Goal: Transaction & Acquisition: Obtain resource

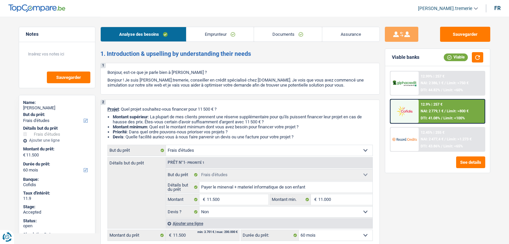
select select "study"
select select "60"
select select "study"
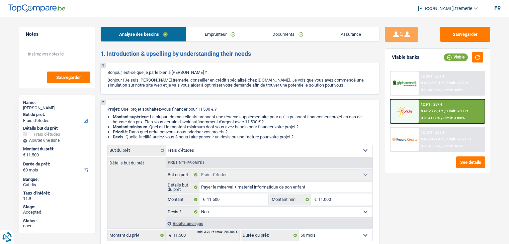
select select "false"
select select "60"
select select "publicEmployee"
select select "netSalary"
select select "familyAllowances"
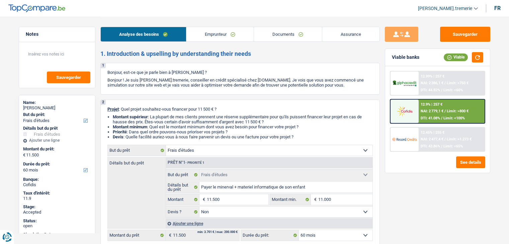
select select "alimony"
select select "mealVouchers"
select select "rents"
select select "carLoan"
select select "60"
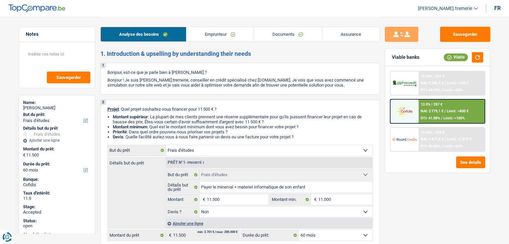
select select "personalLoan"
select select "education"
select select "60"
select select "study"
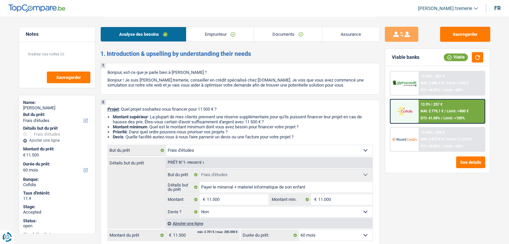
select select "false"
select select "60"
click at [299, 32] on link "Documents" at bounding box center [288, 34] width 68 height 14
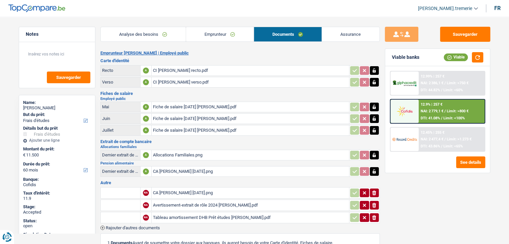
click at [231, 35] on link "Emprunteur" at bounding box center [220, 34] width 68 height 14
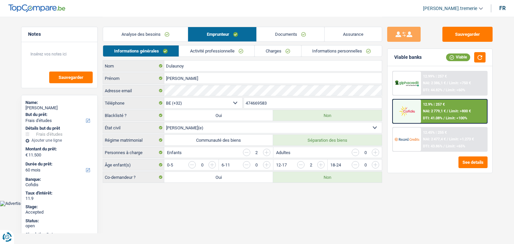
click at [334, 54] on link "Informations personnelles" at bounding box center [341, 50] width 81 height 11
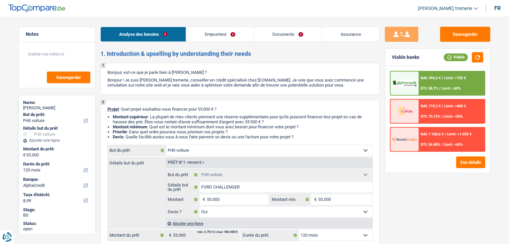
select select "car"
select select "120"
select select "alphacredit"
select select "car"
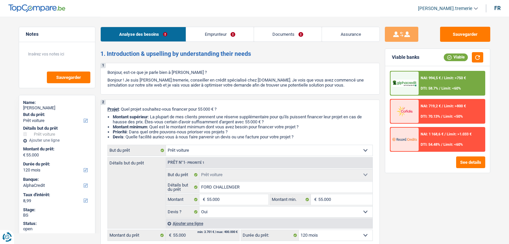
select select "car"
select select "yes"
select select "120"
select select "independent"
select select "netSalary"
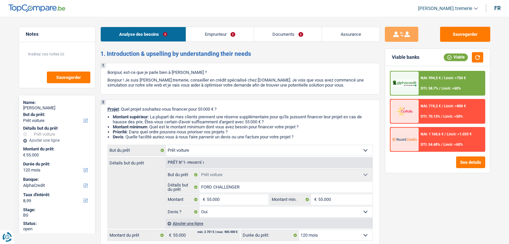
select select "liveWithParents"
select select "personalLoan"
select select "other"
select select "24"
select select "car"
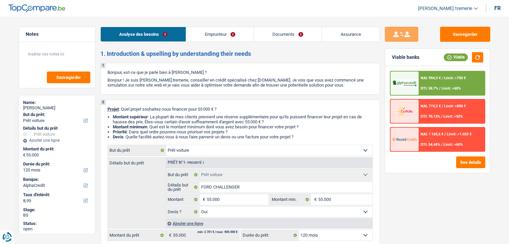
select select "car"
select select "yes"
select select "120"
click at [467, 162] on button "See details" at bounding box center [470, 163] width 29 height 12
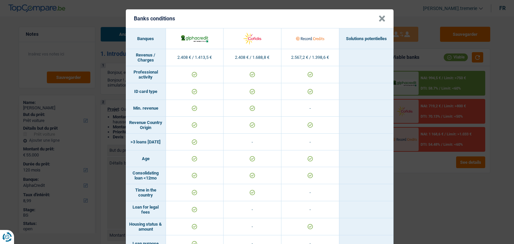
click at [378, 19] on button "×" at bounding box center [381, 18] width 7 height 7
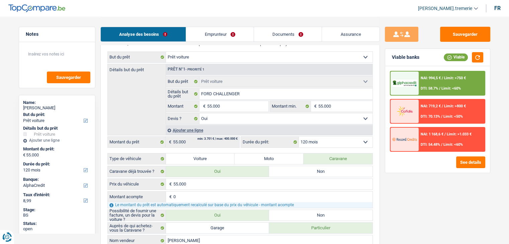
scroll to position [94, 0]
click at [312, 139] on select "12 mois 18 mois 24 mois 30 mois 36 mois 42 mois 48 mois 60 mois 72 mois 84 mois…" at bounding box center [336, 141] width 74 height 11
select select "84"
click at [299, 136] on select "12 mois 18 mois 24 mois 30 mois 36 mois 42 mois 48 mois 60 mois 72 mois 84 mois…" at bounding box center [336, 141] width 74 height 11
select select "84"
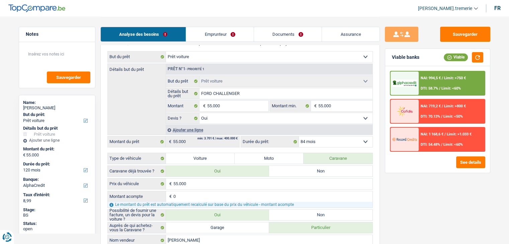
select select "84"
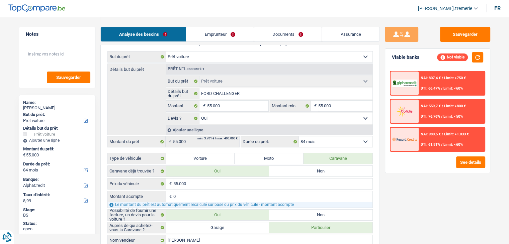
click at [327, 139] on select "12 mois 18 mois 24 mois 30 mois 36 mois 42 mois 48 mois 60 mois 72 mois 84 mois…" at bounding box center [336, 141] width 74 height 11
select select "120"
click at [299, 136] on select "12 mois 18 mois 24 mois 30 mois 36 mois 42 mois 48 mois 60 mois 72 mois 84 mois…" at bounding box center [336, 141] width 74 height 11
select select "120"
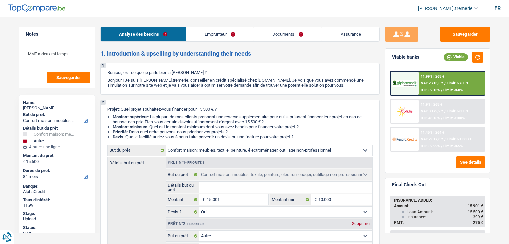
select select "household"
select select "other"
select select "84"
select select "household"
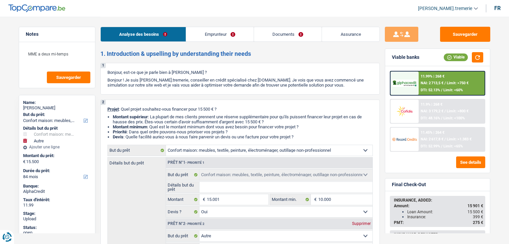
select select "household"
select select "yes"
select select "other"
select select "84"
select select "privateEmployee"
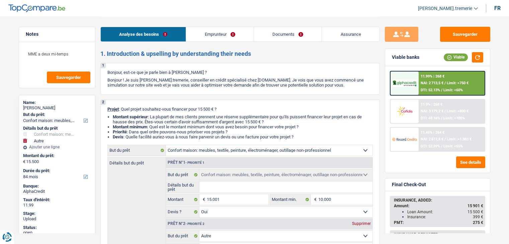
select select "familyAllowances"
select select "netSalary"
select select "mealVouchers"
select select "other"
select select "ownerWithMortgage"
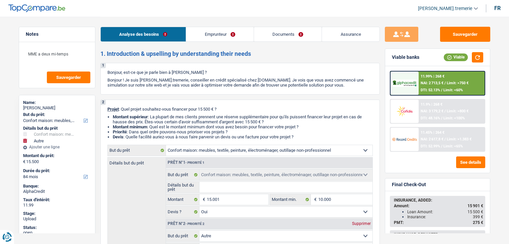
select select "mortgage"
select select "300"
select select "carLoan"
select select "60"
select select "carLoan"
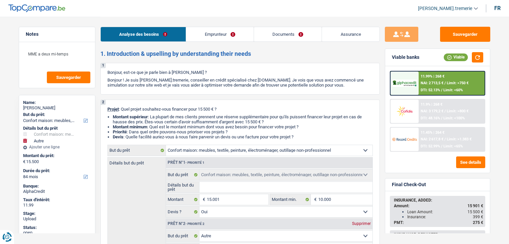
select select "60"
select select "cardOrCredit"
select select "household"
select select "yes"
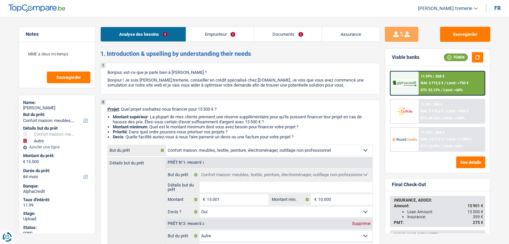
select select "other"
select select "84"
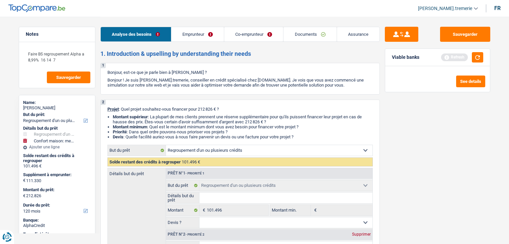
select select "refinancing"
select select "household"
select select "120"
select select "refinancing"
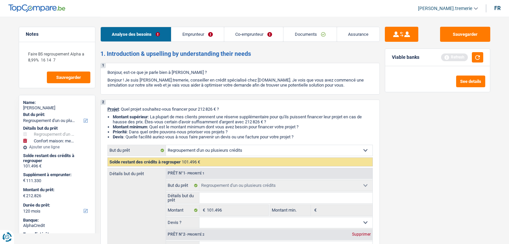
select select "refinancing"
select select "household"
select select "120"
select select "worker"
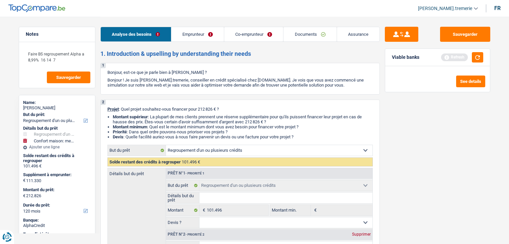
select select "familyAllowances"
select select "netSalary"
select select "mealVouchers"
select select "ownerWithMortgage"
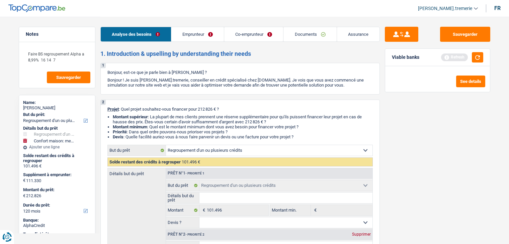
select select "mortgage"
select select "300"
select select "renovationLoan"
select select "120"
select select "carLoan"
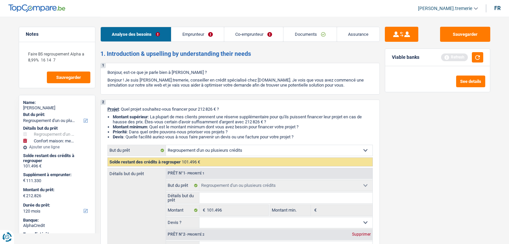
select select "60"
select select "cardOrCredit"
select select "refinancing"
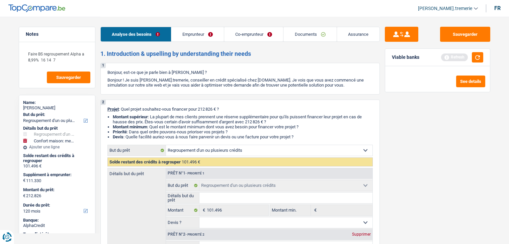
select select "household"
select select "120"
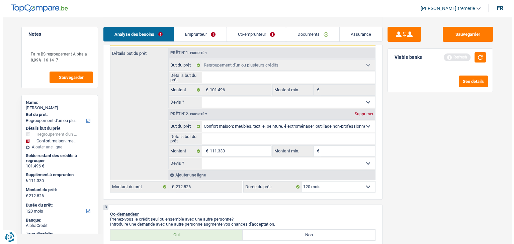
scroll to position [120, 0]
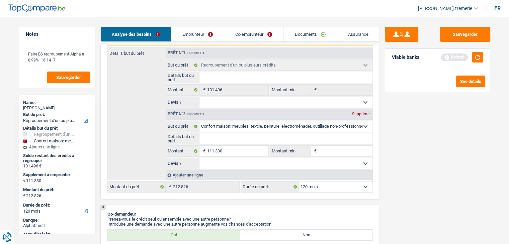
click at [359, 112] on div "Supprimer" at bounding box center [361, 114] width 22 height 4
type input "0"
type input "101.496"
select select "144"
type input "101.496"
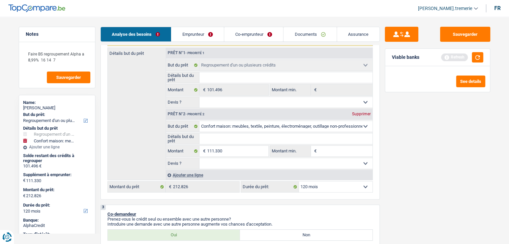
select select "144"
type input "101.496"
select select "144"
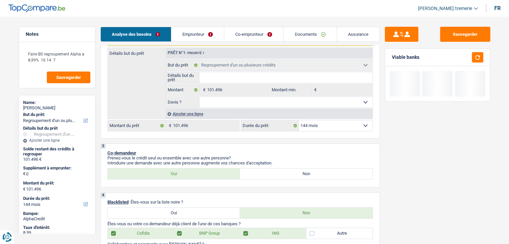
click at [194, 114] on div "Ajouter une ligne" at bounding box center [269, 114] width 207 height 10
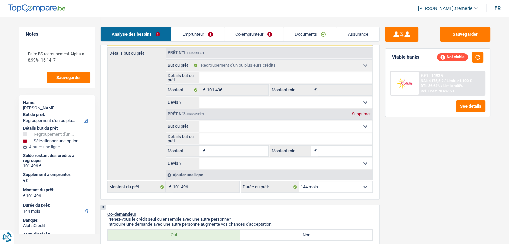
click at [217, 150] on input "Montant" at bounding box center [237, 151] width 61 height 11
type input "1"
type input "10"
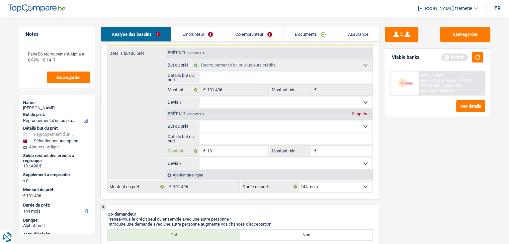
type input "1"
type input "12"
type input "1"
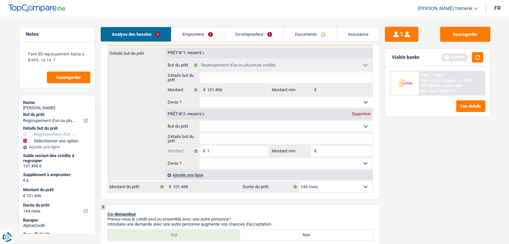
type input "1"
type input "11"
type input "118"
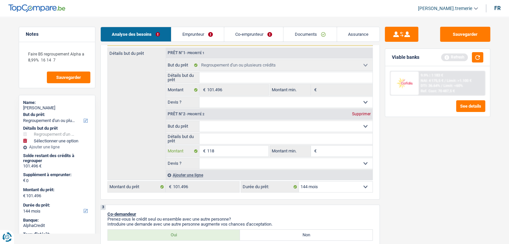
type input "1.180"
type input "11.800"
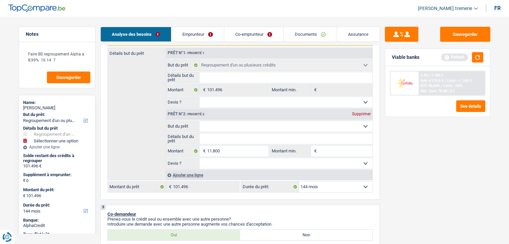
type input "11.800"
type input "113.296"
click at [330, 185] on select "12 mois 18 mois 24 mois 30 mois 36 mois 42 mois 48 mois 60 mois 72 mois 84 mois…" at bounding box center [336, 187] width 74 height 11
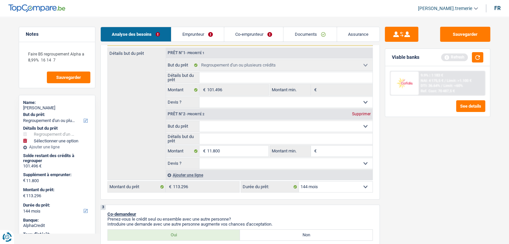
select select "120"
click at [299, 182] on select "12 mois 18 mois 24 mois 30 mois 36 mois 42 mois 48 mois 60 mois 72 mois 84 mois…" at bounding box center [336, 187] width 74 height 11
select select "120"
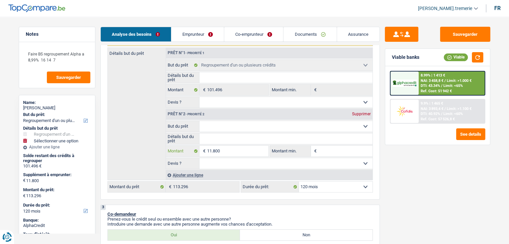
click at [221, 151] on input "11.800" at bounding box center [237, 151] width 61 height 11
type input "1.180"
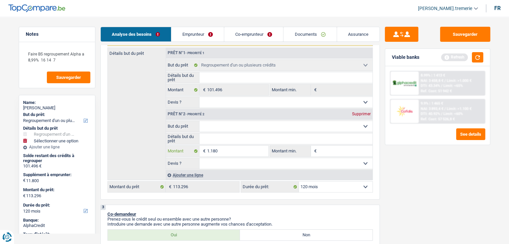
type input "11.804"
type input "113.300"
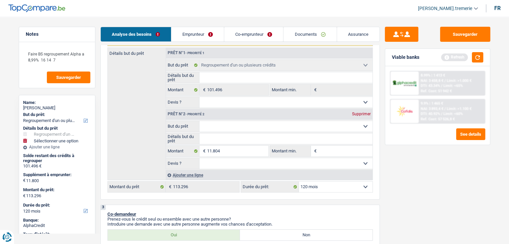
select select "144"
type input "113.300"
select select "144"
type input "113.300"
select select "144"
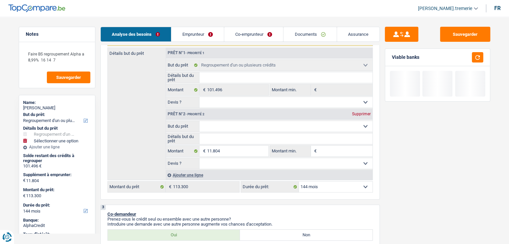
click at [314, 183] on select "12 mois 18 mois 24 mois 30 mois 36 mois 42 mois 48 mois 60 mois 72 mois 84 mois…" at bounding box center [336, 187] width 74 height 11
select select "120"
click at [299, 182] on select "12 mois 18 mois 24 mois 30 mois 36 mois 42 mois 48 mois 60 mois 72 mois 84 mois…" at bounding box center [336, 187] width 74 height 11
select select "120"
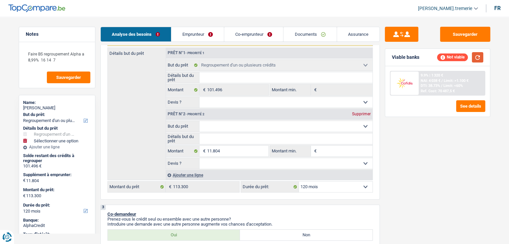
click at [475, 58] on button "button" at bounding box center [477, 57] width 11 height 10
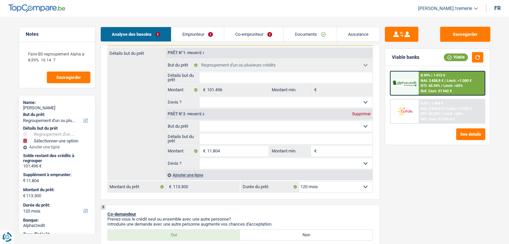
click at [447, 85] on span "Limit: <65%" at bounding box center [452, 86] width 19 height 4
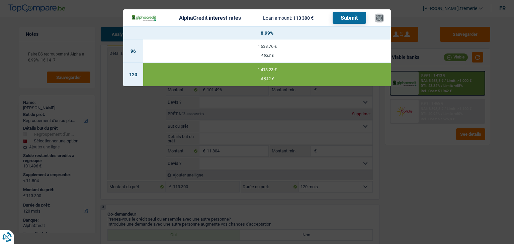
click at [381, 18] on button "×" at bounding box center [379, 18] width 7 height 7
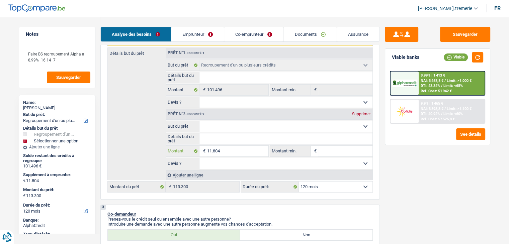
click at [217, 153] on input "11.804" at bounding box center [237, 151] width 61 height 11
type input "1.184"
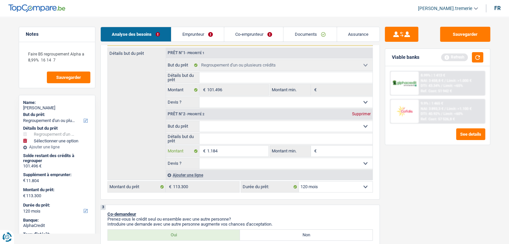
type input "11.834"
type input "113.330"
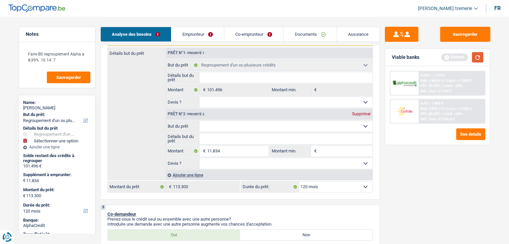
select select "144"
type input "113.330"
select select "144"
type input "113.330"
select select "144"
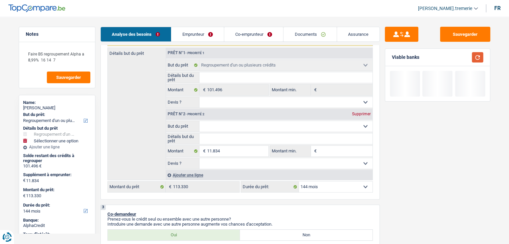
click at [476, 55] on button "button" at bounding box center [477, 57] width 11 height 10
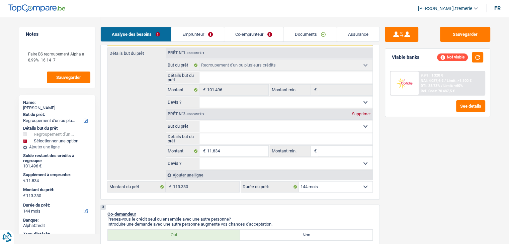
click at [327, 191] on div "12 mois 18 mois 24 mois 30 mois 36 mois 42 mois 48 mois 60 mois 72 mois 84 mois…" at bounding box center [306, 186] width 132 height 11
click at [322, 185] on select "12 mois 18 mois 24 mois 30 mois 36 mois 42 mois 48 mois 60 mois 72 mois 84 mois…" at bounding box center [336, 187] width 74 height 11
select select "120"
click at [299, 182] on select "12 mois 18 mois 24 mois 30 mois 36 mois 42 mois 48 mois 60 mois 72 mois 84 mois…" at bounding box center [336, 187] width 74 height 11
select select "120"
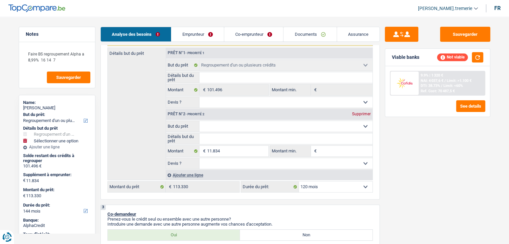
select select "120"
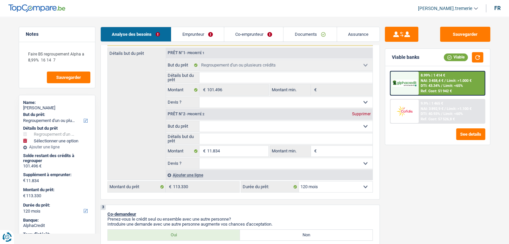
click at [430, 85] on span "DTI: 43.34%" at bounding box center [429, 86] width 19 height 4
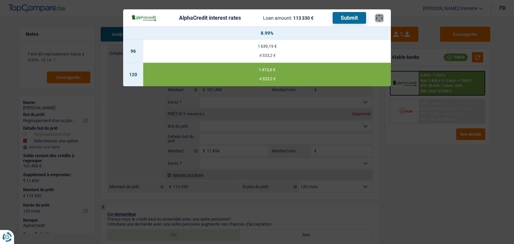
click at [380, 18] on button "×" at bounding box center [379, 18] width 7 height 7
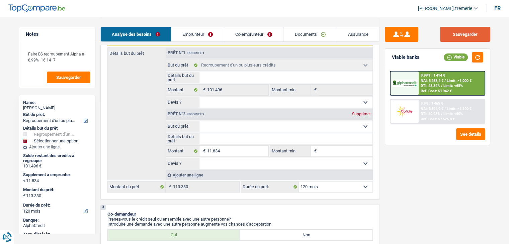
click at [471, 32] on button "Sauvegarder" at bounding box center [465, 34] width 50 height 15
click at [433, 79] on span "NAI: 3 458,4 €" at bounding box center [431, 81] width 23 height 4
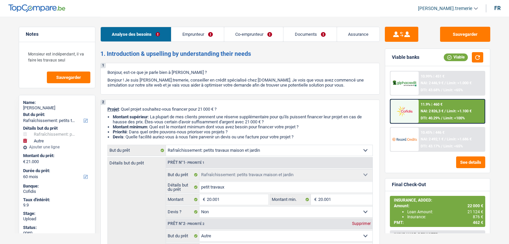
select select "houseOrGarden"
select select "other"
select select "60"
select select "houseOrGarden"
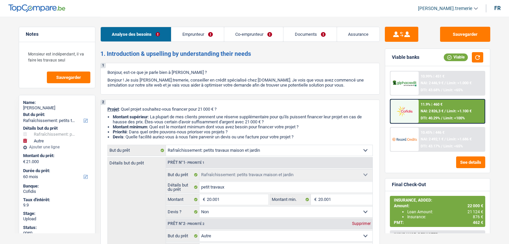
select select "houseOrGarden"
select select "false"
select select "other"
select select "60"
select select "independent"
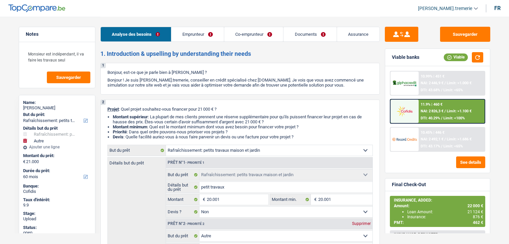
select select "worker"
select select "netSalary"
select select "familyAllowances"
select select "netSalary"
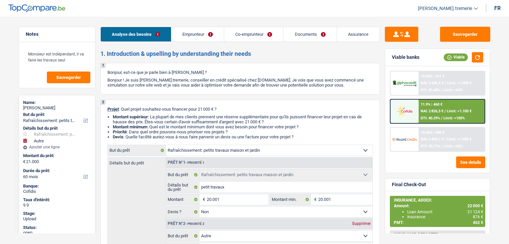
select select "mealVouchers"
select select "ownerWithMortgage"
select select "personalSale"
select select "24"
select select "mortgage"
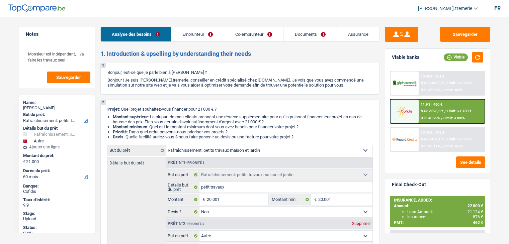
select select "300"
select select "houseOrGarden"
select select "false"
select select "other"
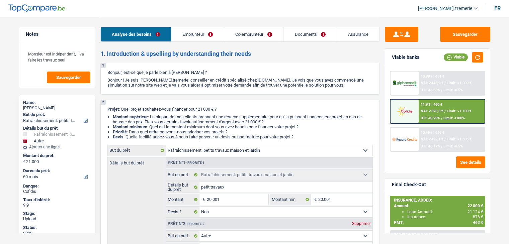
select select "60"
click at [422, 109] on span "NAI: 2 826,3 €" at bounding box center [431, 111] width 23 height 4
